Goal: Task Accomplishment & Management: Use online tool/utility

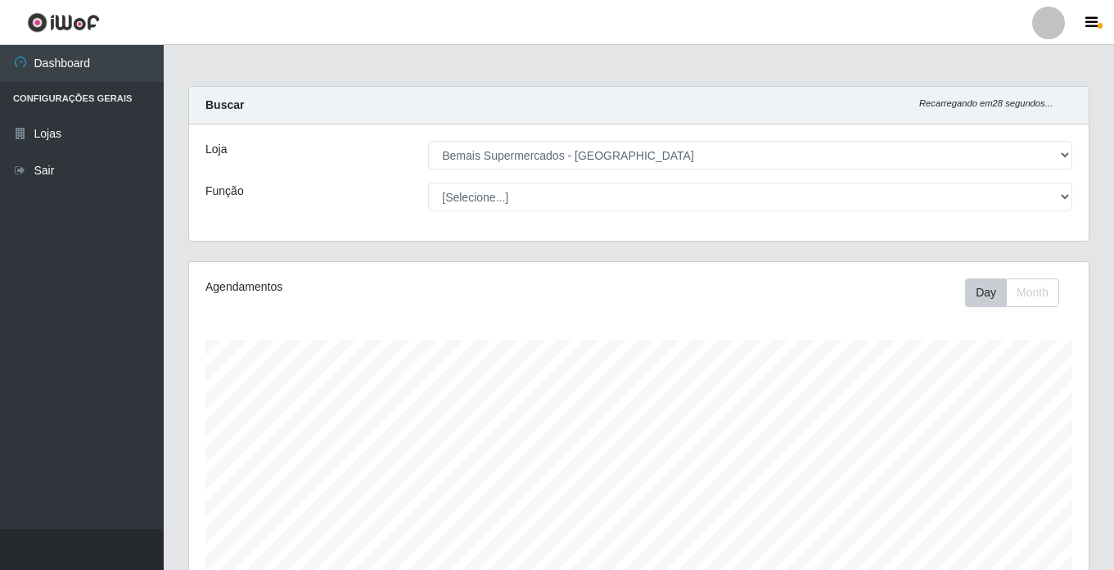
select select "250"
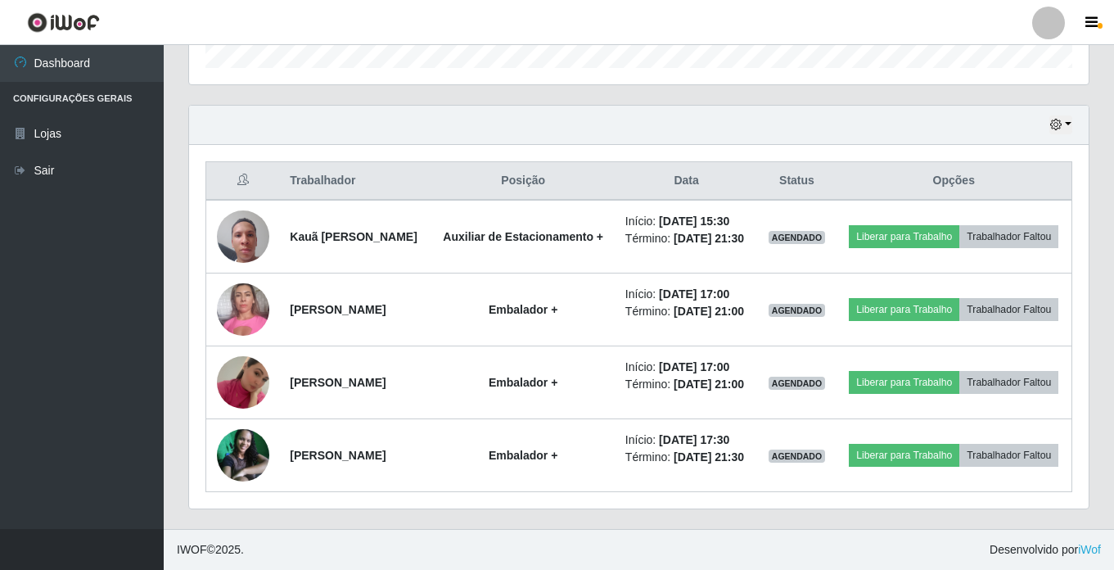
scroll to position [340, 899]
click at [1049, 106] on div "Hoje 1 dia 3 dias 1 Semana Não encerrados" at bounding box center [638, 125] width 899 height 39
click at [1049, 115] on button "button" at bounding box center [1060, 124] width 23 height 19
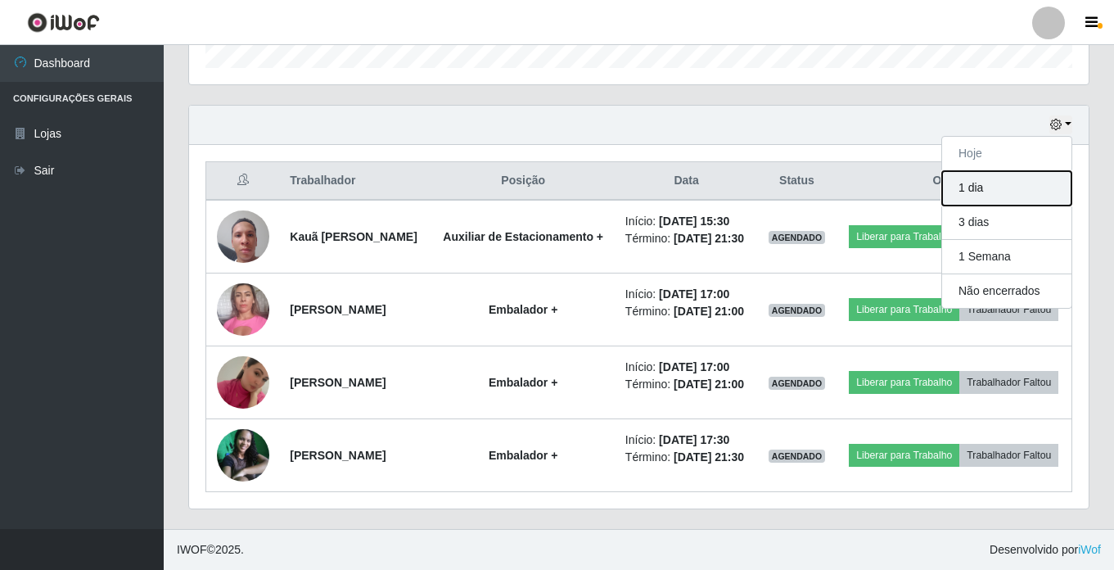
click at [1047, 171] on button "1 dia" at bounding box center [1006, 188] width 129 height 34
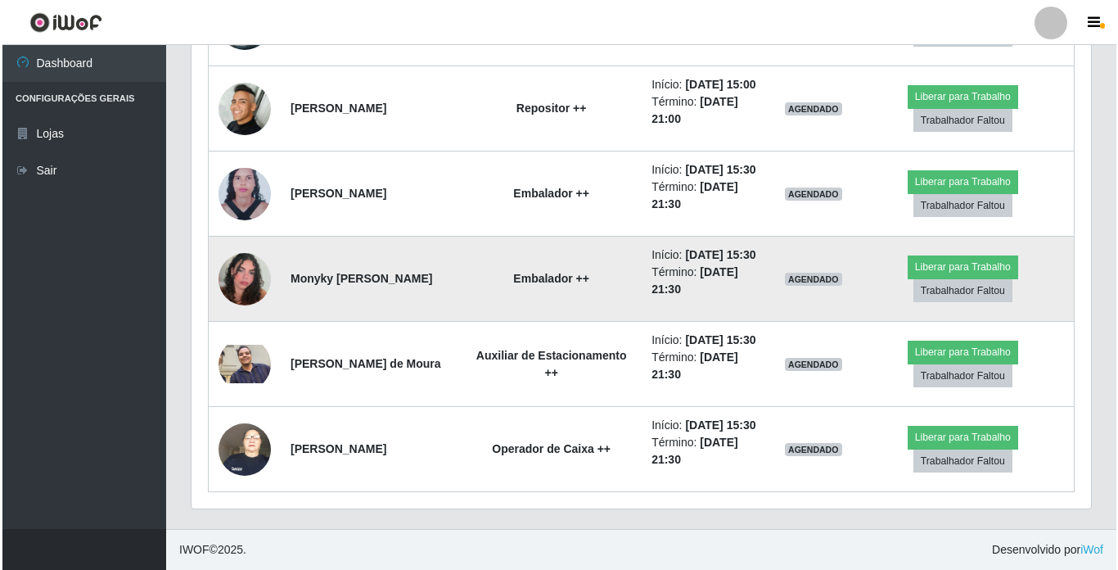
scroll to position [2477, 0]
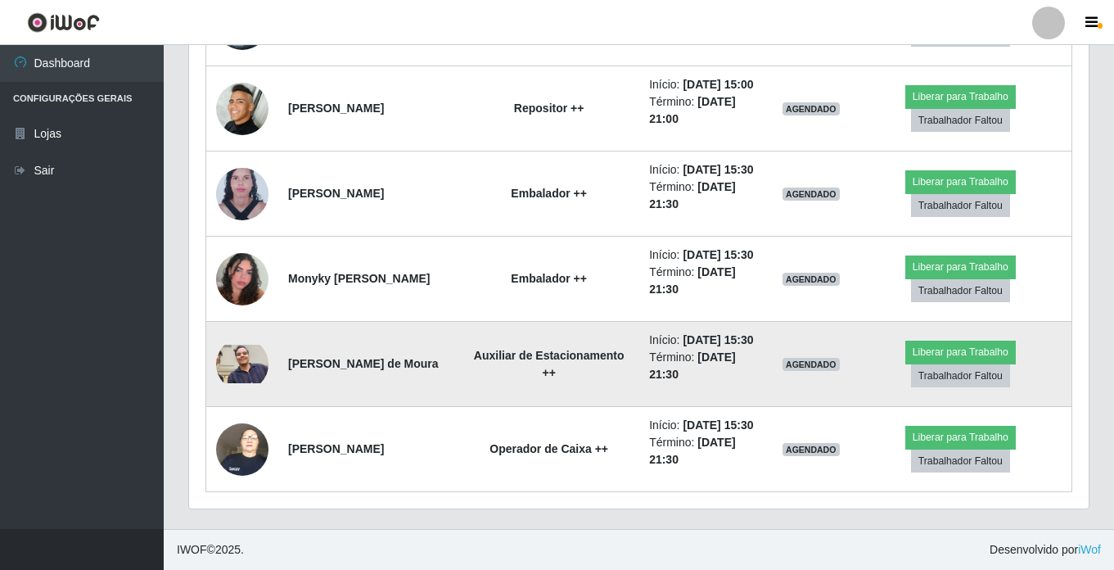
click at [249, 345] on img at bounding box center [242, 364] width 52 height 39
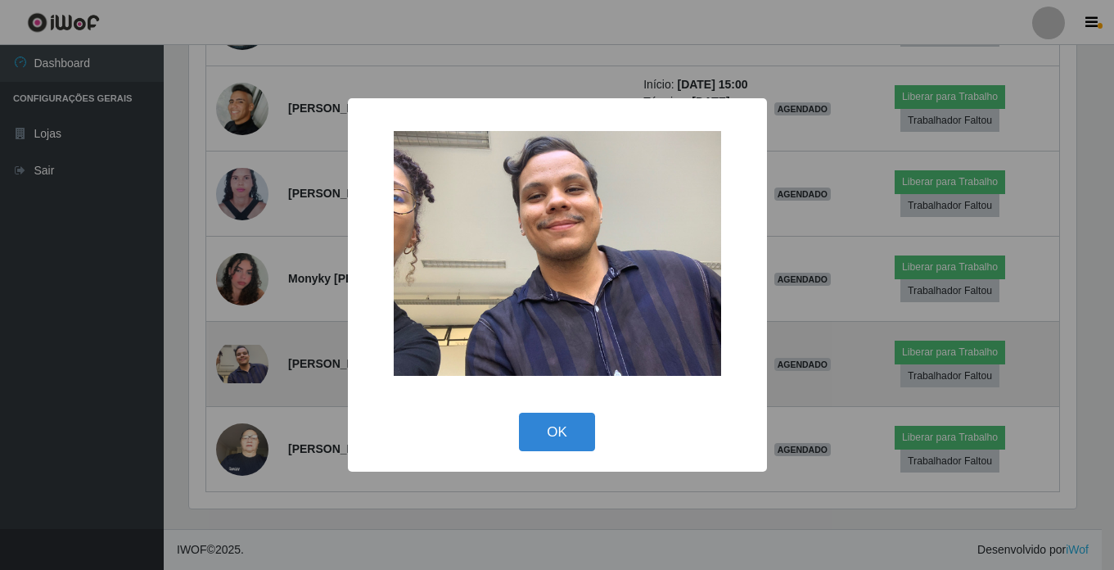
scroll to position [340, 891]
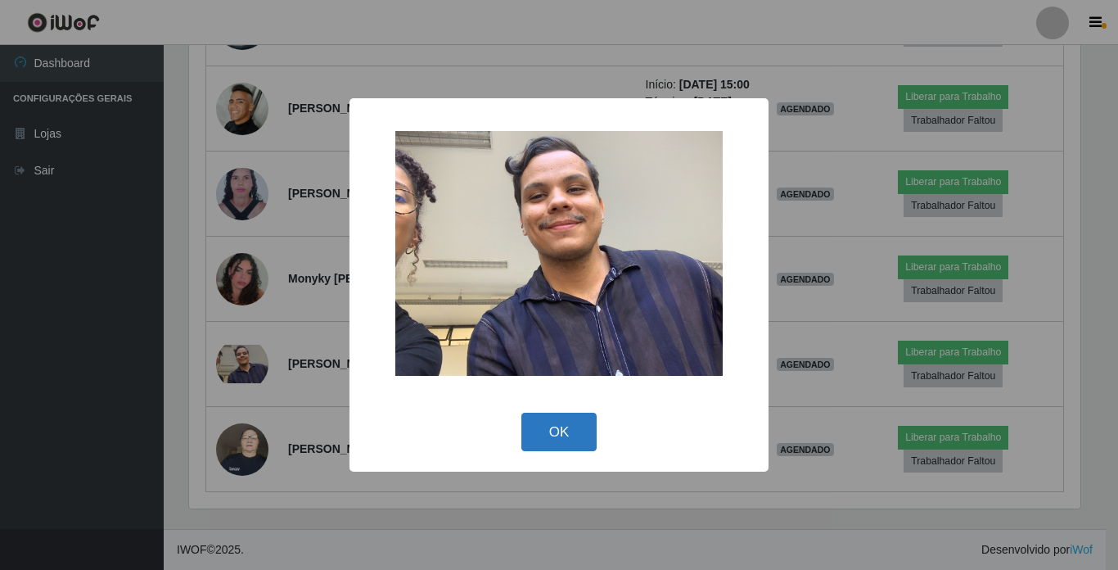
click at [540, 435] on button "OK" at bounding box center [559, 431] width 76 height 38
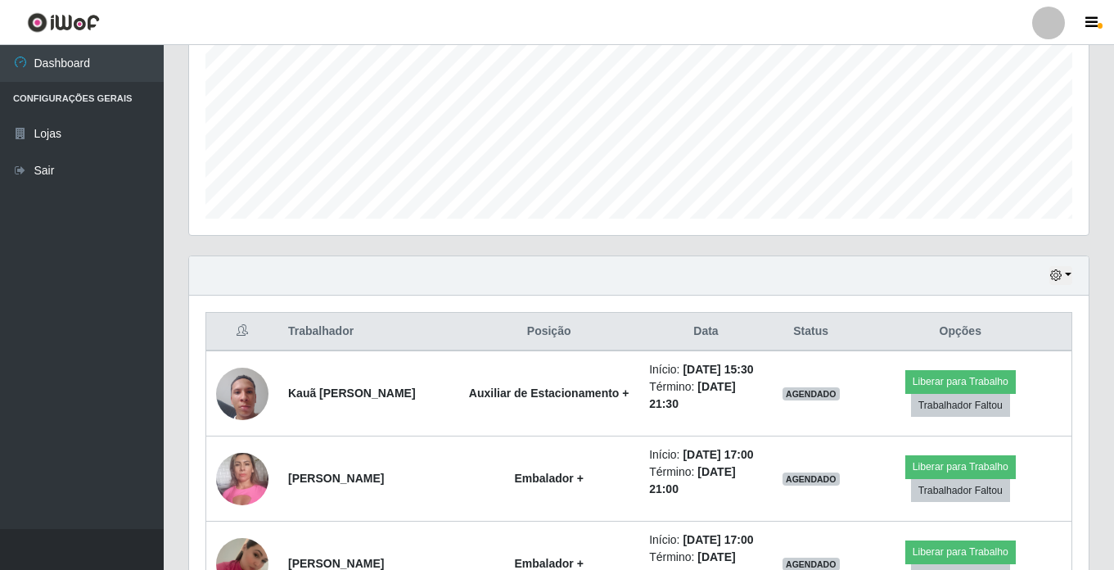
scroll to position [349, 0]
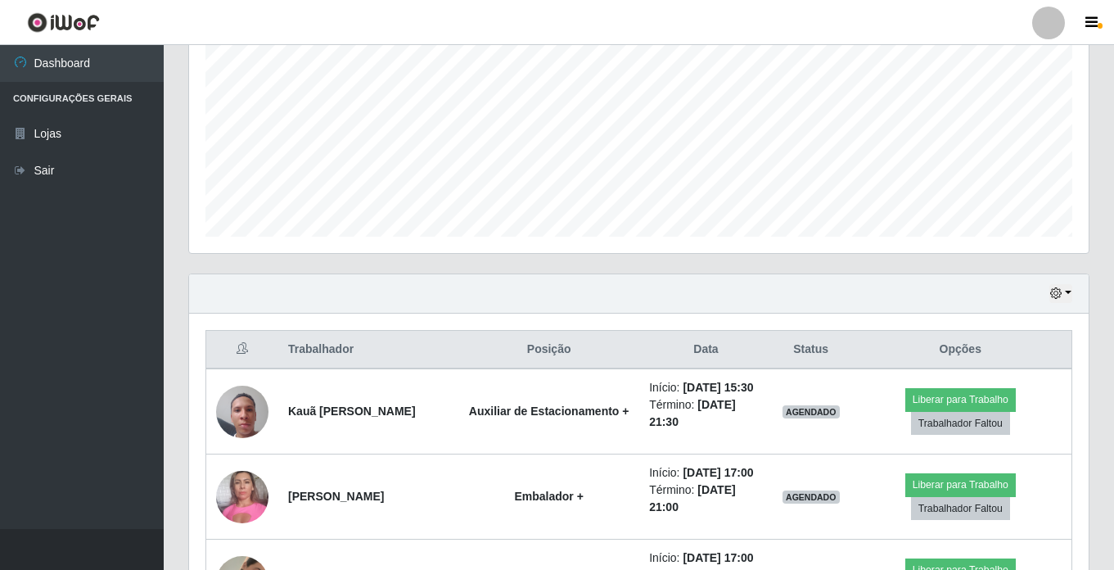
click at [1044, 292] on div "Hoje 1 dia 3 dias 1 Semana Não encerrados" at bounding box center [638, 293] width 899 height 39
click at [1053, 293] on icon "button" at bounding box center [1055, 292] width 11 height 11
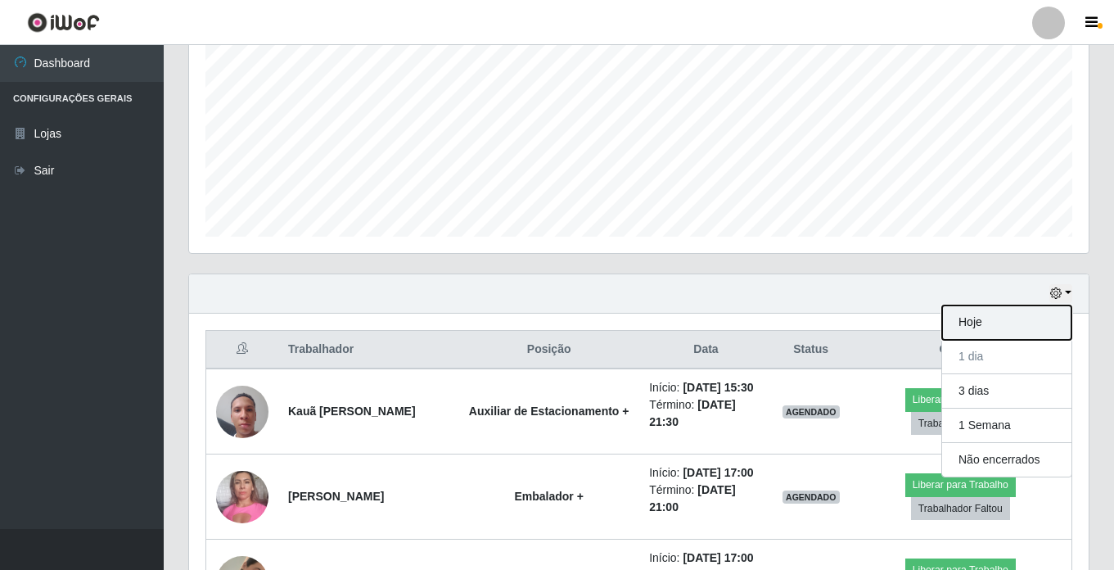
click at [1036, 315] on button "Hoje" at bounding box center [1006, 322] width 129 height 34
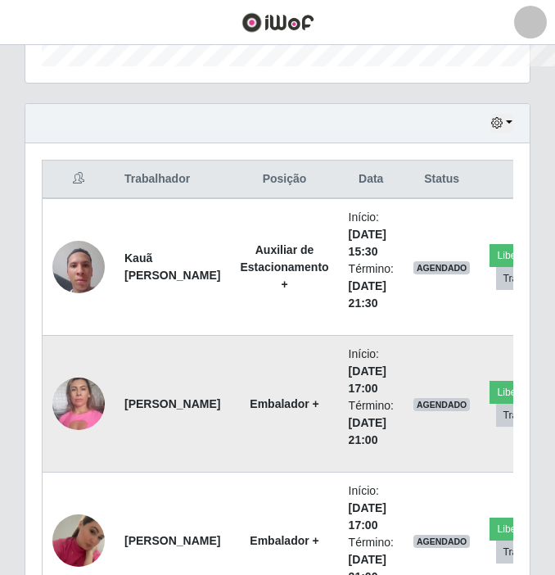
scroll to position [818104, 817939]
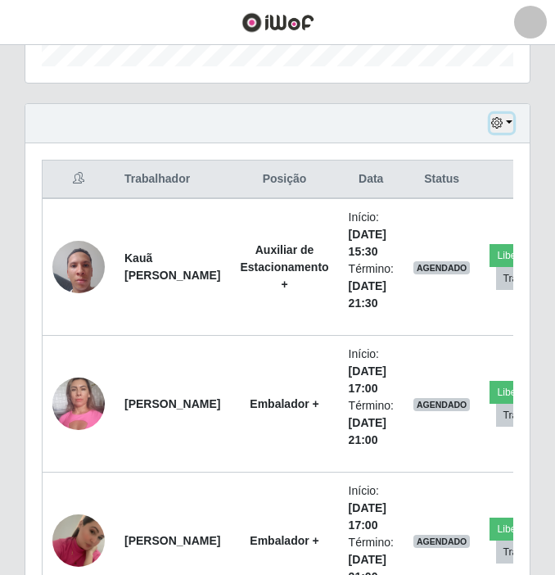
click at [492, 132] on button "button" at bounding box center [501, 123] width 23 height 19
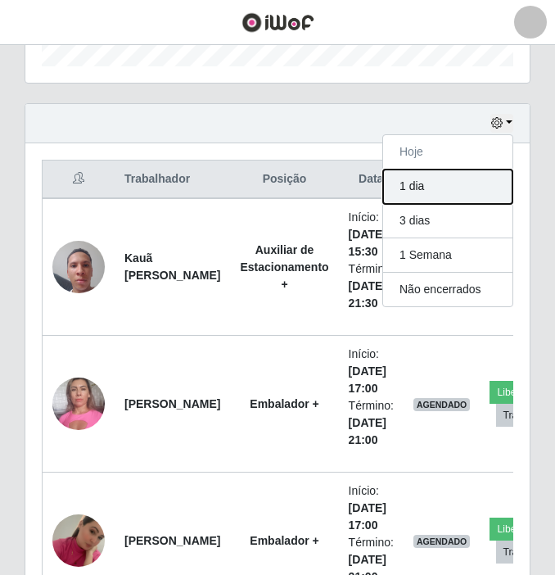
click at [432, 193] on button "1 dia" at bounding box center [447, 186] width 129 height 34
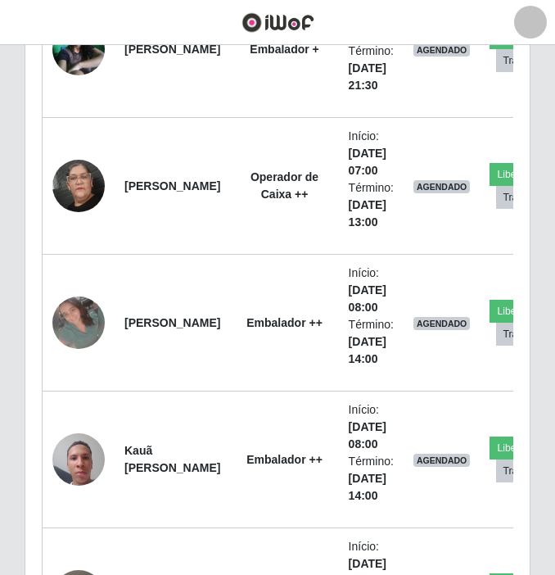
scroll to position [1221, 0]
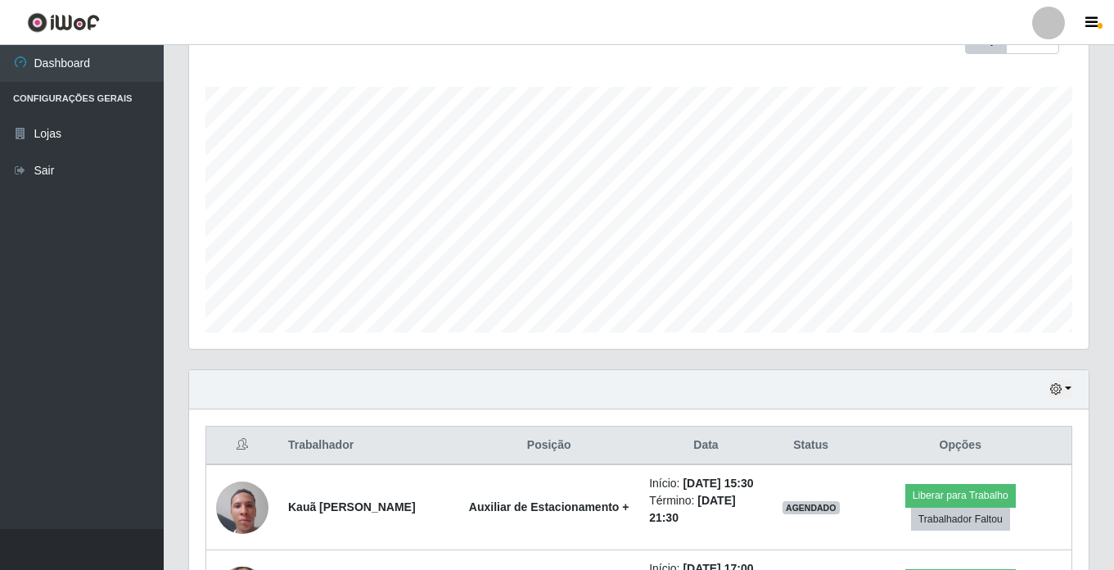
scroll to position [403, 0]
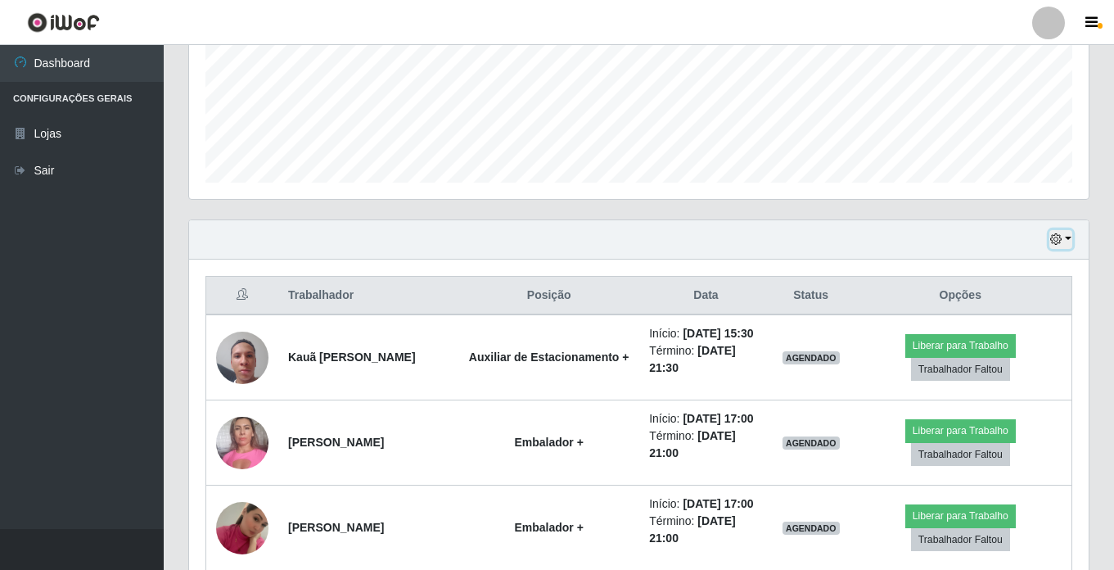
click at [1066, 240] on button "button" at bounding box center [1060, 239] width 23 height 19
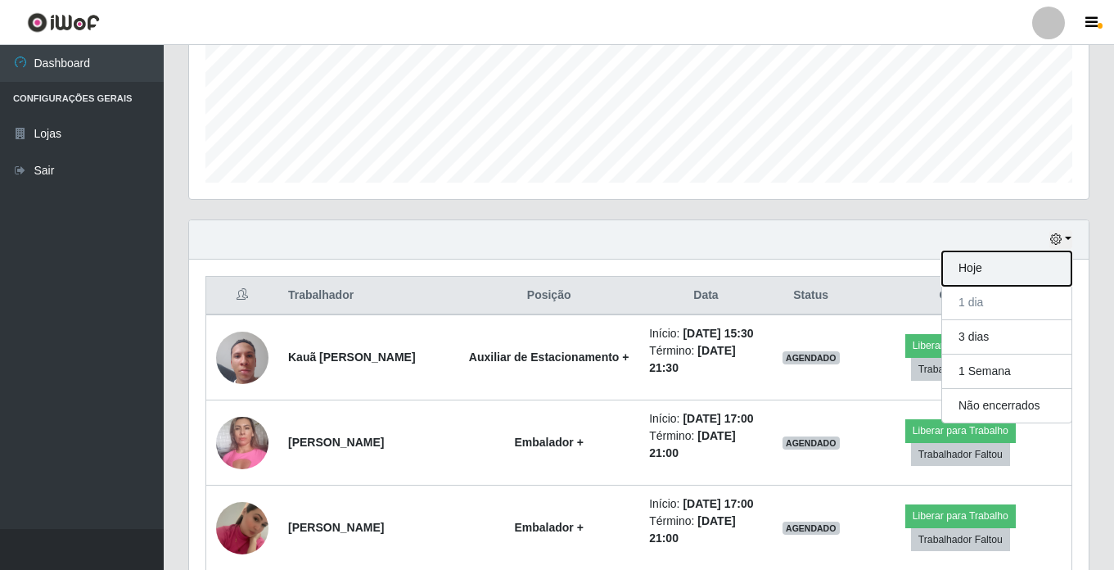
click at [958, 261] on button "Hoje" at bounding box center [1006, 268] width 129 height 34
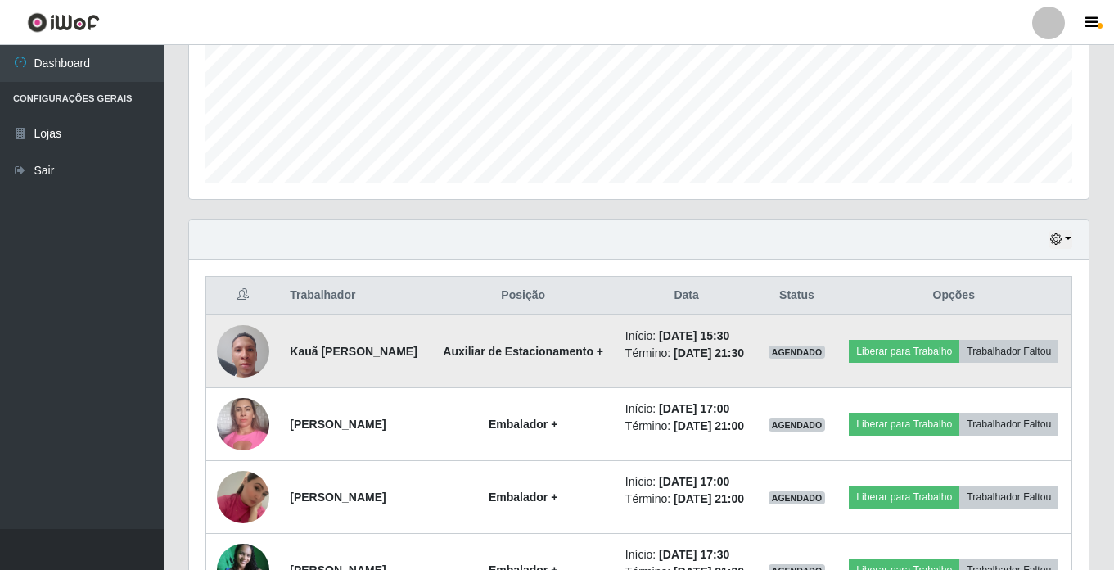
scroll to position [485, 0]
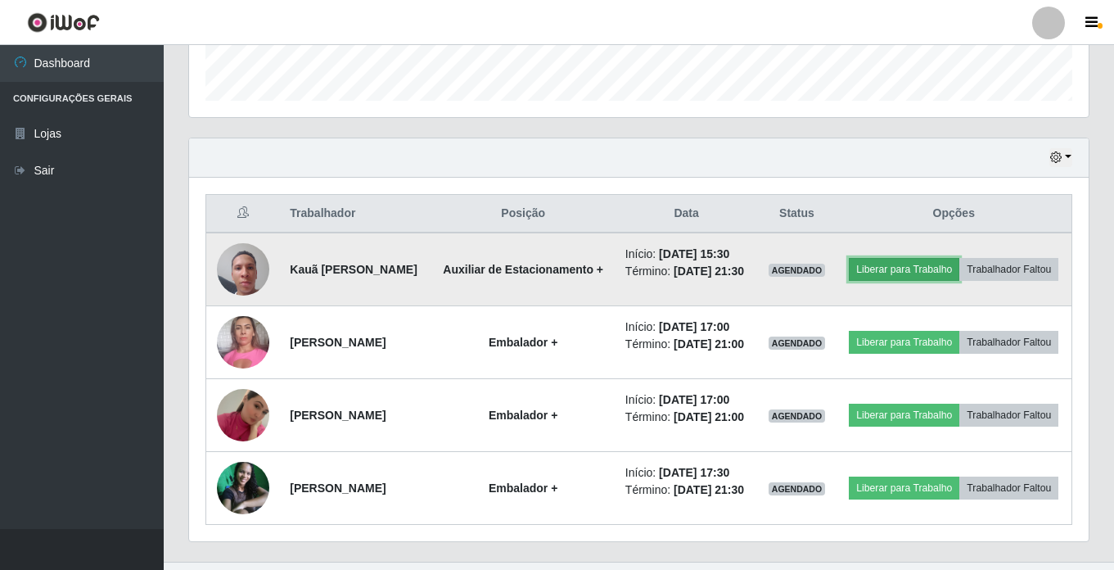
click at [936, 258] on button "Liberar para Trabalho" at bounding box center [904, 269] width 110 height 23
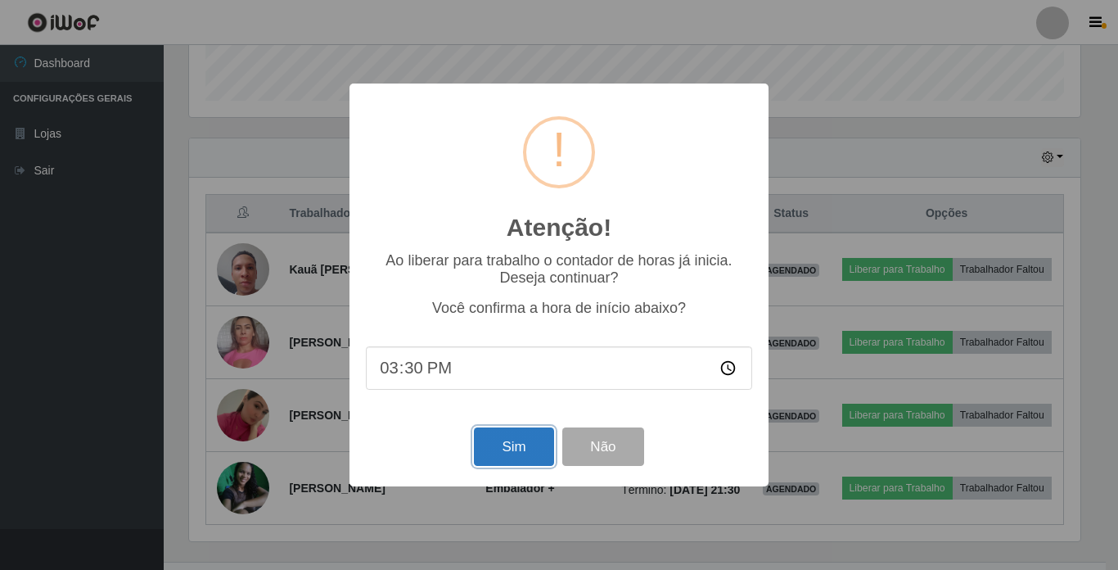
click at [502, 448] on button "Sim" at bounding box center [513, 446] width 79 height 38
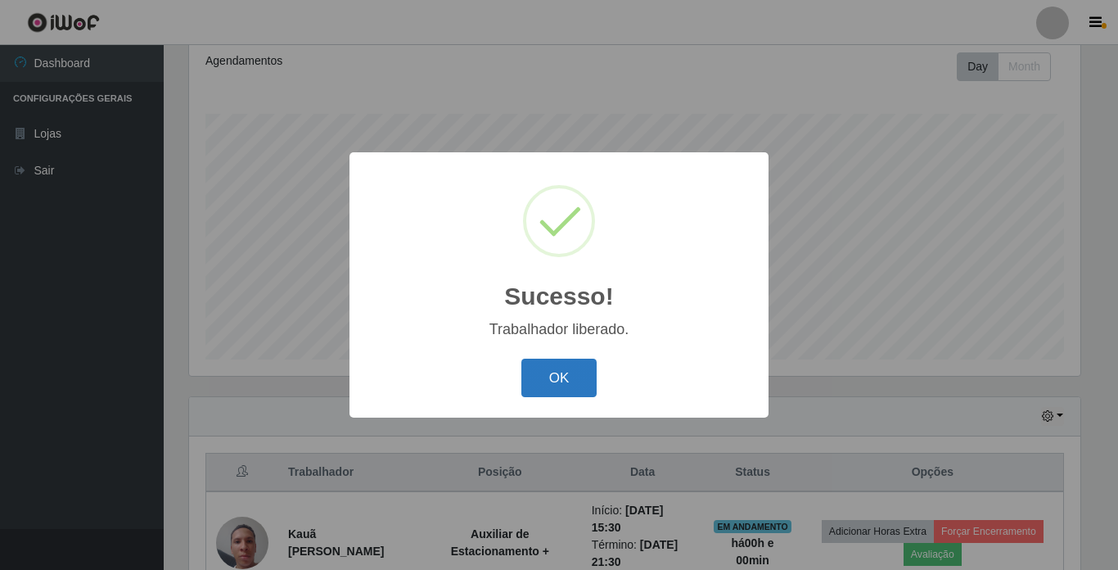
click at [560, 369] on button "OK" at bounding box center [559, 377] width 76 height 38
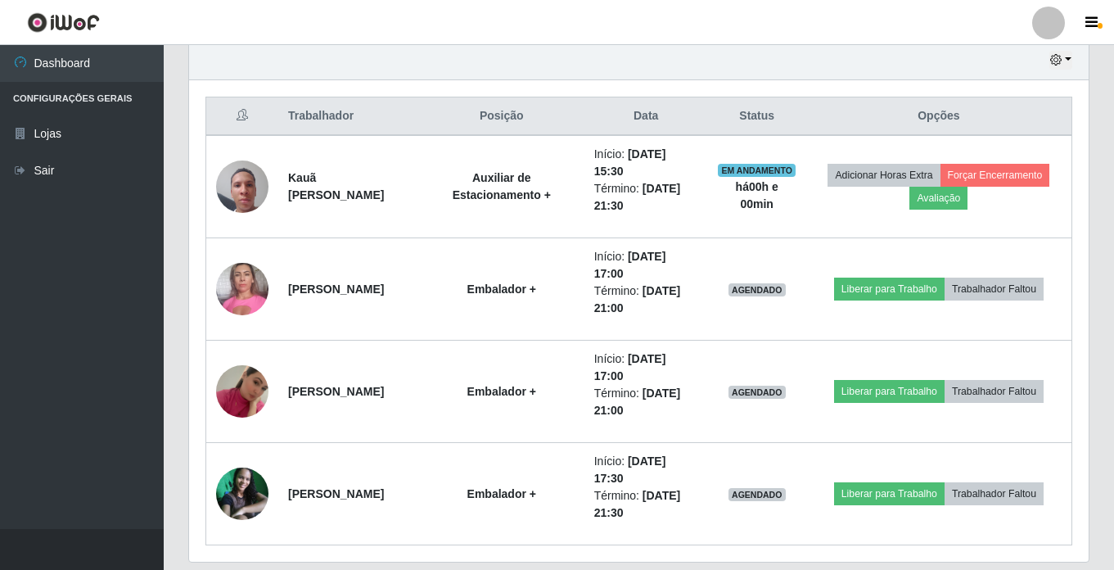
scroll to position [553, 0]
